Goal: Task Accomplishment & Management: Manage account settings

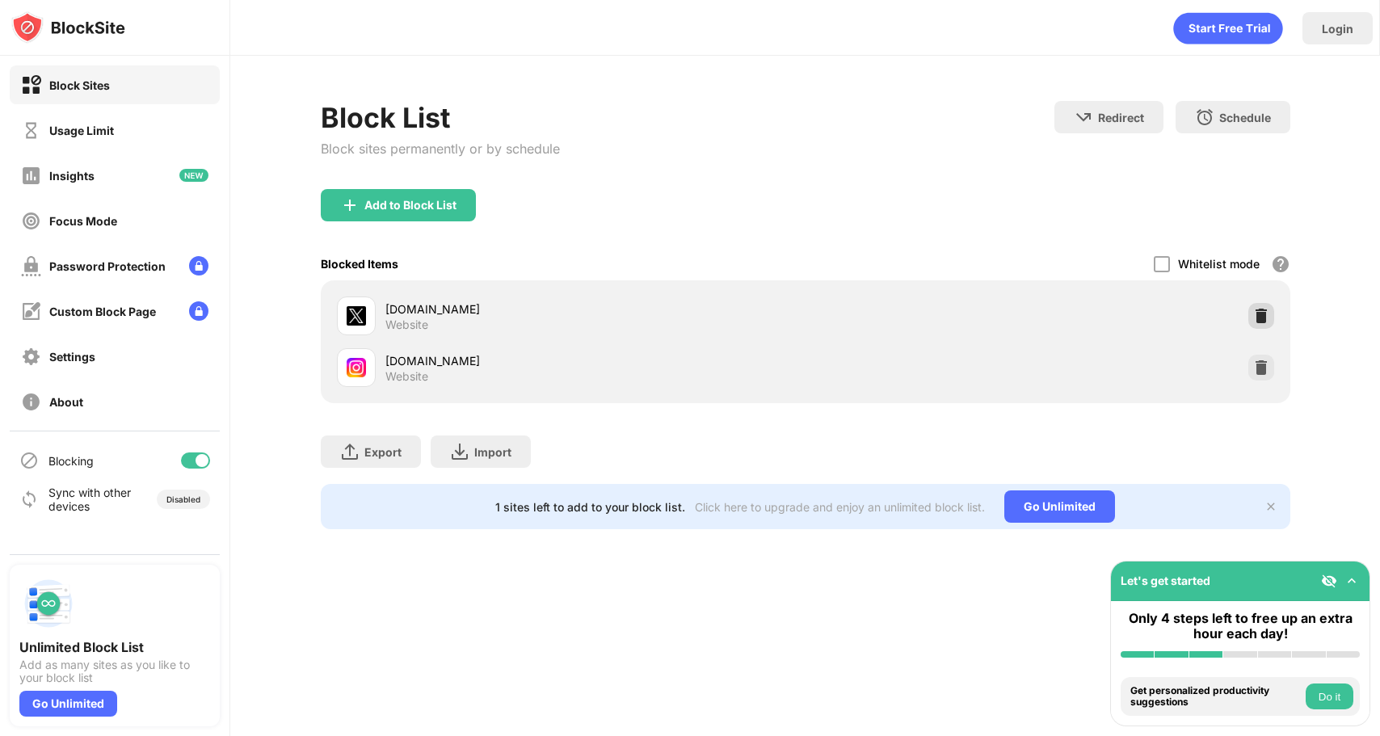
click at [1262, 314] on img at bounding box center [1261, 316] width 16 height 16
